Goal: Find specific page/section: Find specific page/section

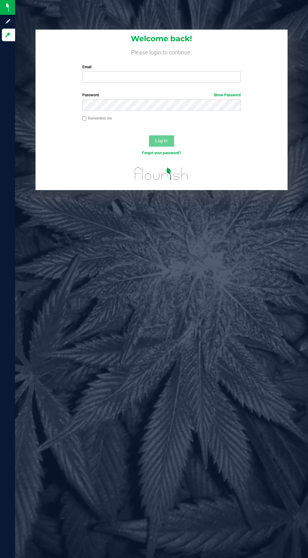
click at [185, 67] on label "Email" at bounding box center [161, 67] width 158 height 6
click at [185, 71] on input "Email" at bounding box center [161, 76] width 158 height 11
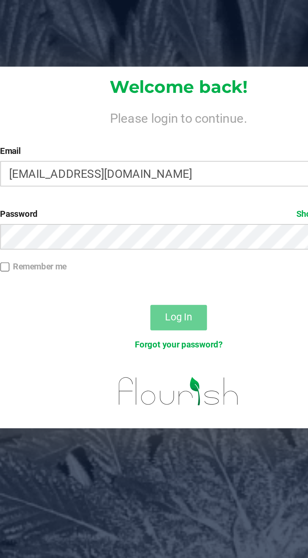
click at [148, 69] on label "Email" at bounding box center [161, 67] width 158 height 6
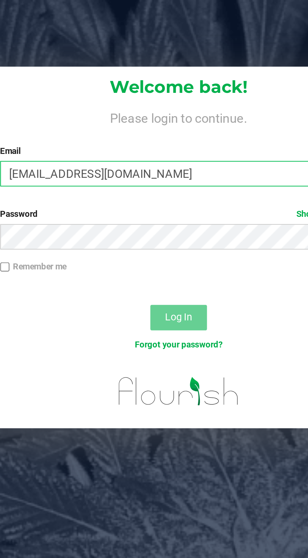
click at [148, 71] on input "[EMAIL_ADDRESS][DOMAIN_NAME]" at bounding box center [161, 76] width 158 height 11
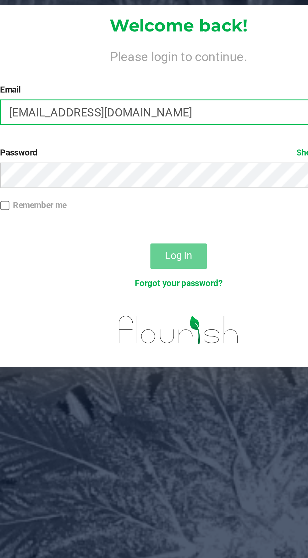
type input "[EMAIL_ADDRESS][DOMAIN_NAME]"
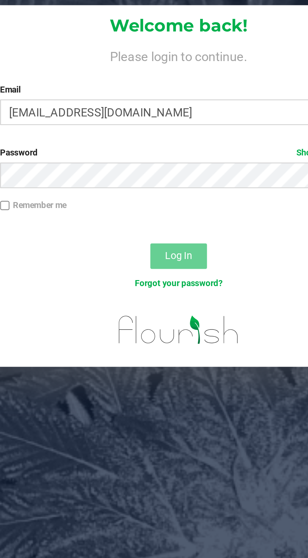
click at [116, 97] on label "Password Show Password" at bounding box center [161, 95] width 158 height 6
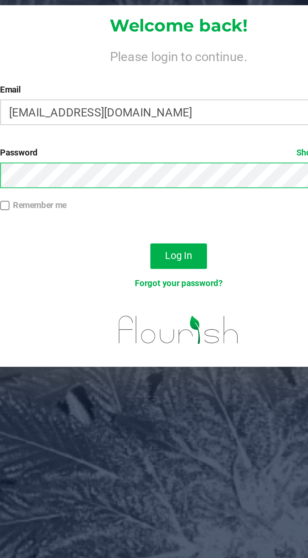
click at [149, 135] on button "Log In" at bounding box center [161, 140] width 25 height 11
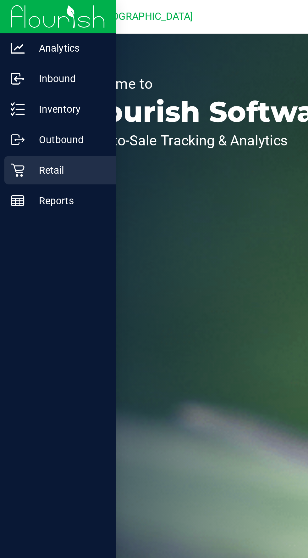
click at [9, 76] on icon at bounding box center [8, 75] width 6 height 6
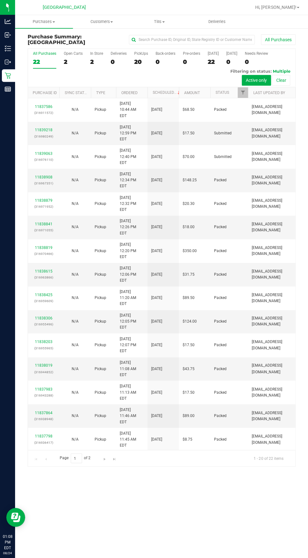
click at [195, 518] on div "Purchases Summary of purchases Fulfillment All purchases Customers All customer…" at bounding box center [161, 286] width 293 height 542
click at [46, 21] on span "Purchases" at bounding box center [44, 22] width 58 height 6
click at [41, 45] on span "Fulfillment" at bounding box center [34, 45] width 39 height 5
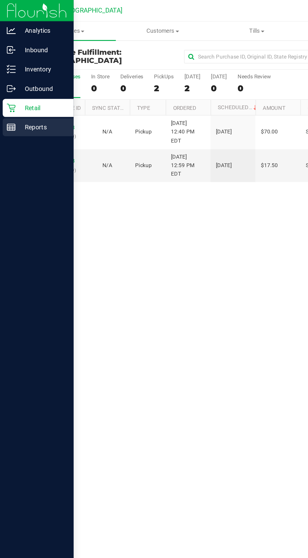
click at [10, 89] on line at bounding box center [8, 89] width 6 height 0
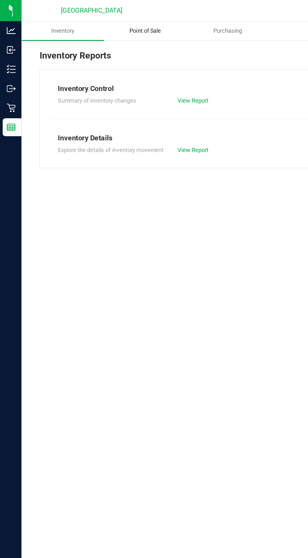
click at [108, 19] on span "Point of Sale" at bounding box center [101, 22] width 39 height 6
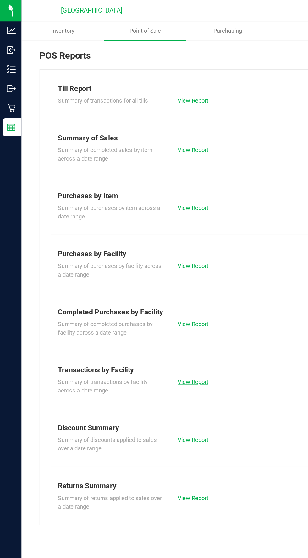
click at [140, 268] on link "View Report" at bounding box center [135, 267] width 21 height 5
